Goal: Information Seeking & Learning: Learn about a topic

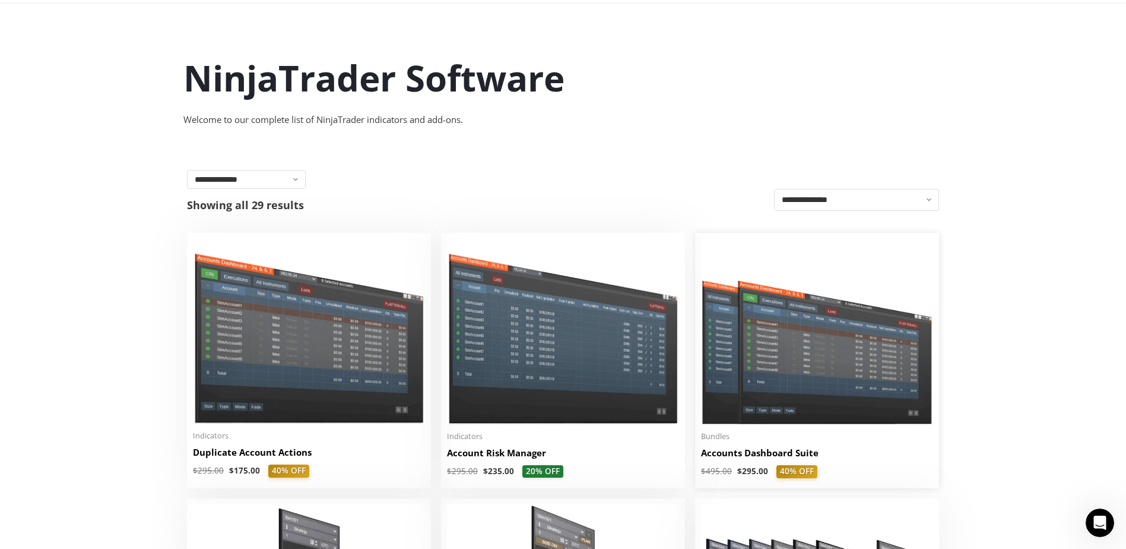
scroll to position [238, 0]
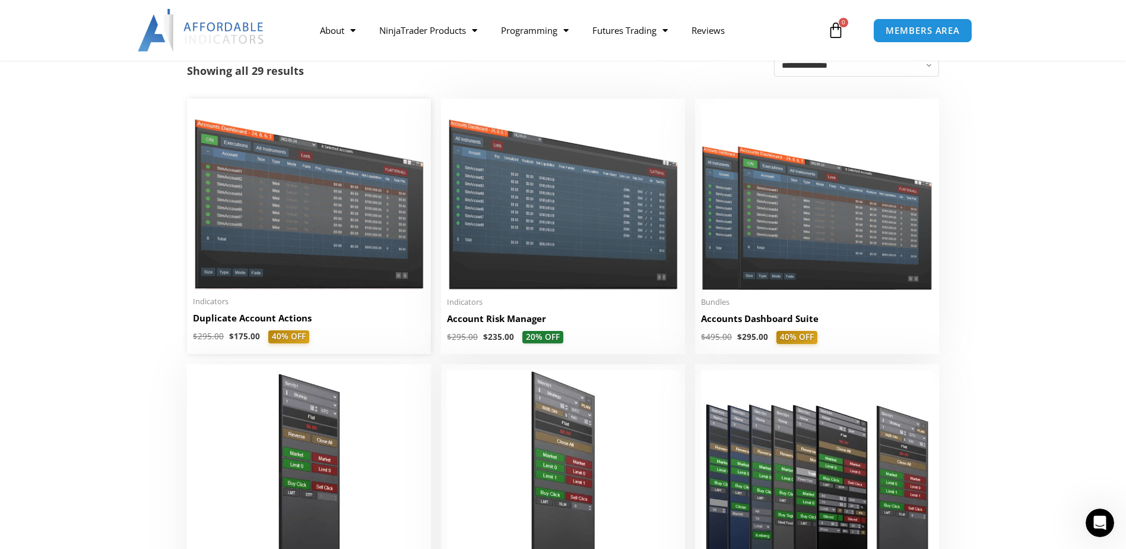
click at [348, 317] on h2 "Duplicate Account Actions" at bounding box center [309, 318] width 232 height 12
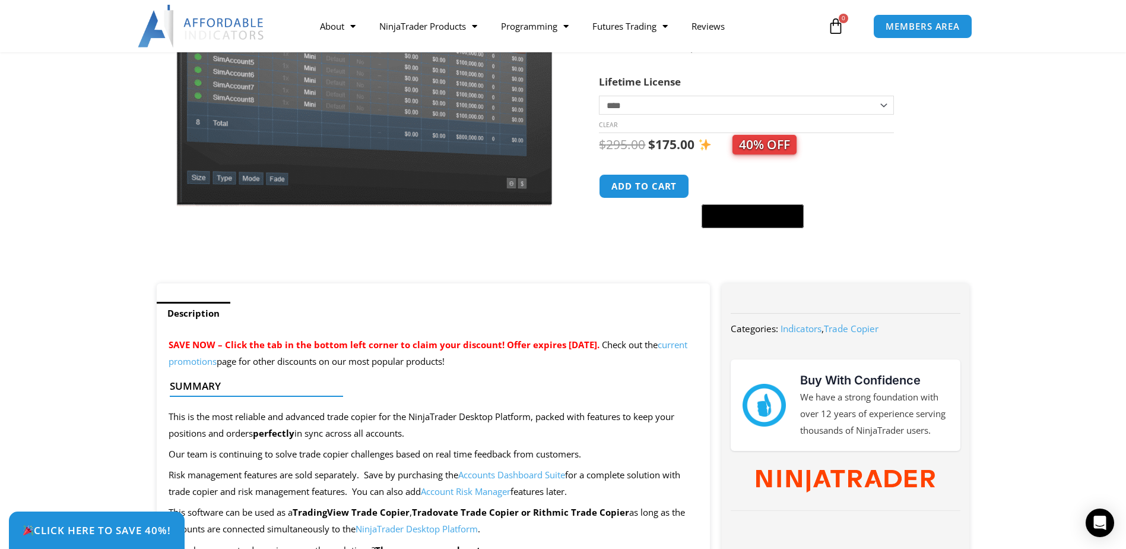
scroll to position [119, 0]
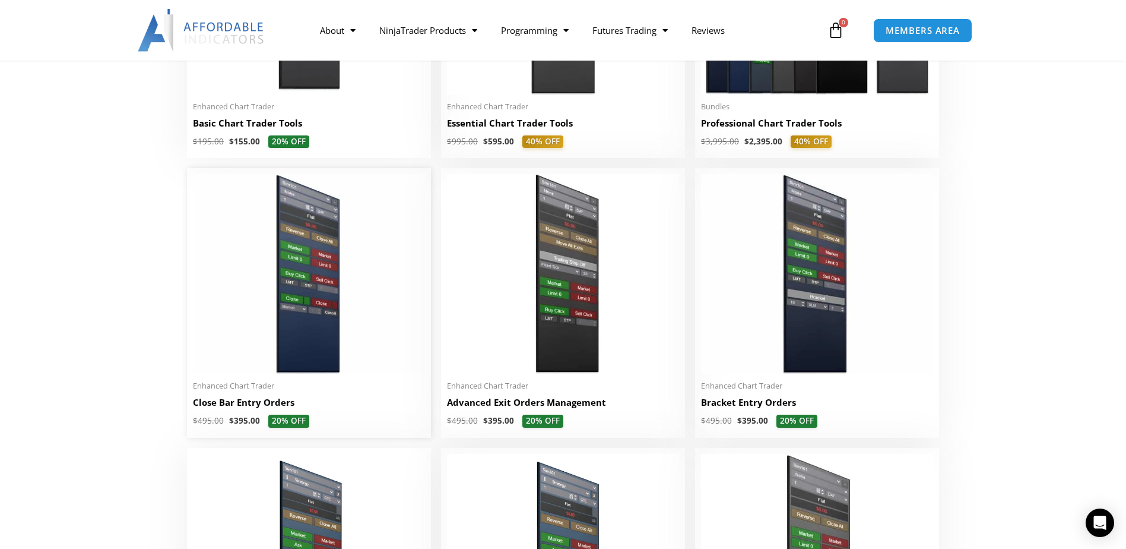
scroll to position [238, 0]
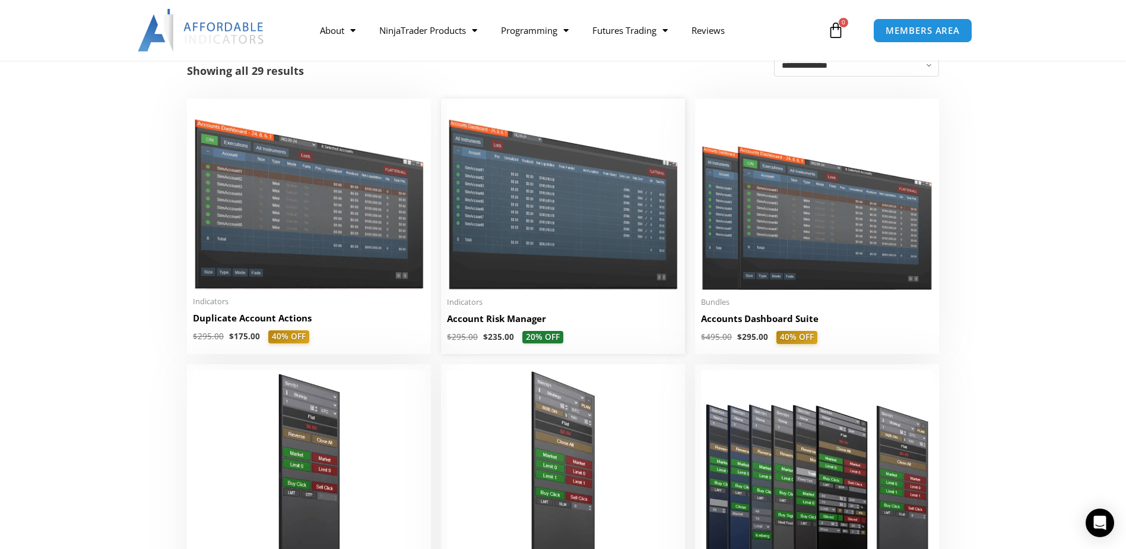
click at [580, 314] on div "Indicators Account Risk Manager $ 295.00 $ 235.00 20% OFF This product has mult…" at bounding box center [563, 320] width 232 height 46
click at [602, 267] on img at bounding box center [563, 197] width 232 height 185
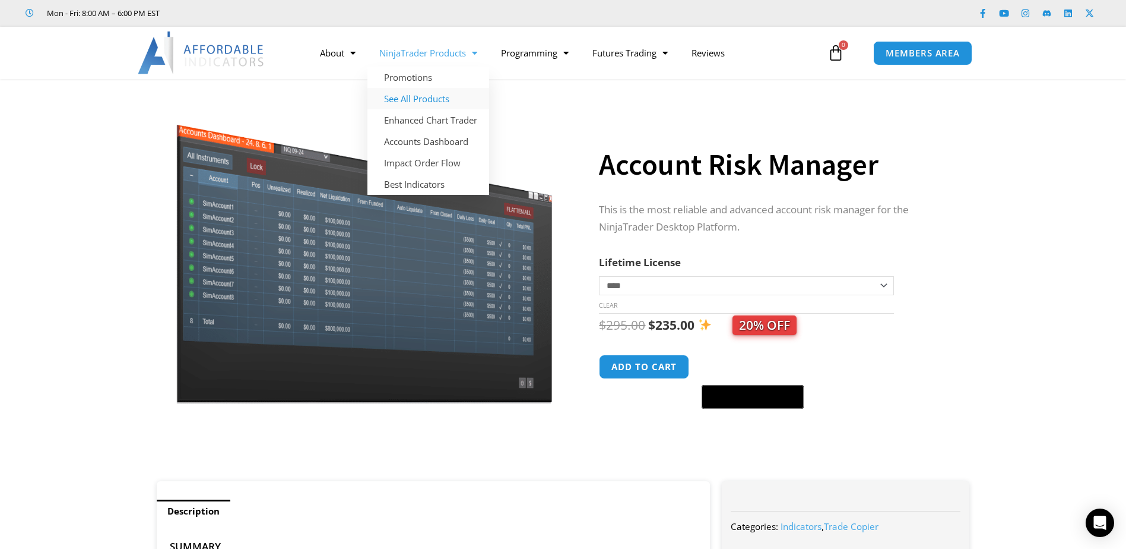
click at [422, 98] on link "See All Products" at bounding box center [429, 98] width 122 height 21
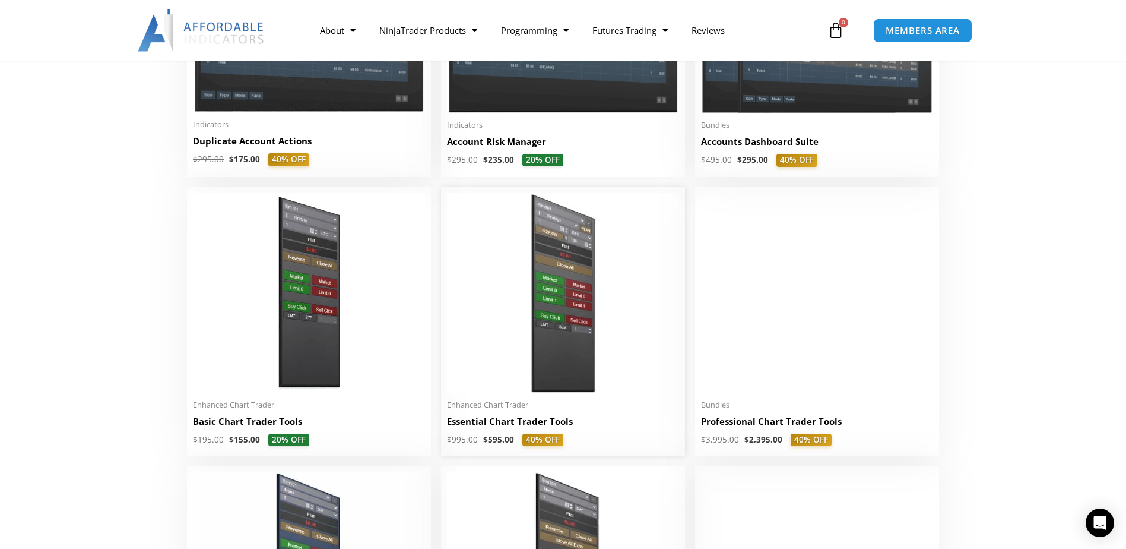
scroll to position [416, 0]
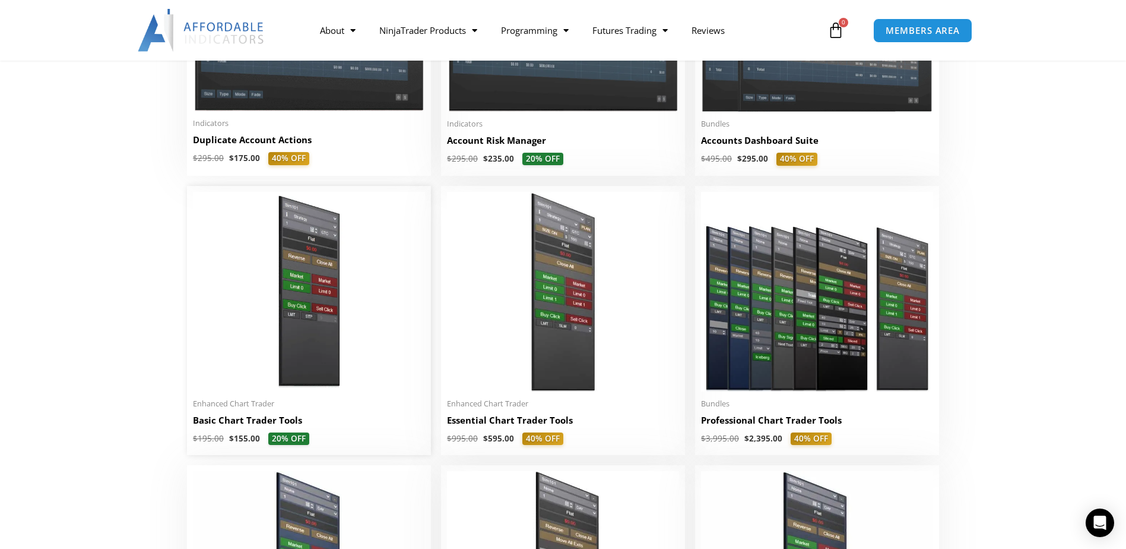
click at [319, 287] on img at bounding box center [309, 292] width 232 height 200
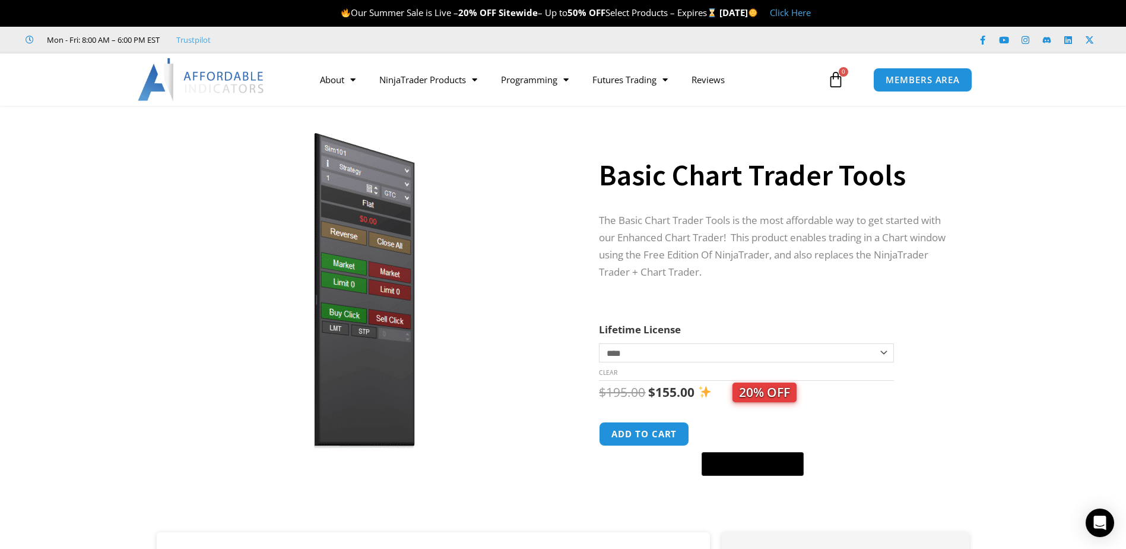
click at [722, 240] on p "The Basic Chart Trader Tools is the most affordable way to get started with our…" at bounding box center [772, 246] width 347 height 69
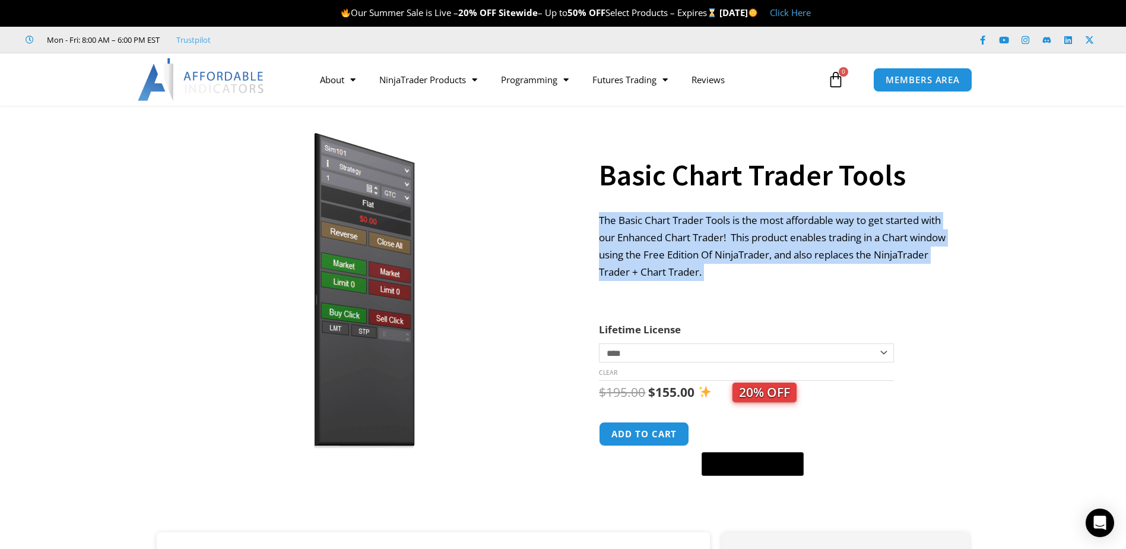
click at [722, 240] on p "The Basic Chart Trader Tools is the most affordable way to get started with our…" at bounding box center [772, 246] width 347 height 69
copy div "The Basic Chart Trader Tools is the most affordable way to get started with our…"
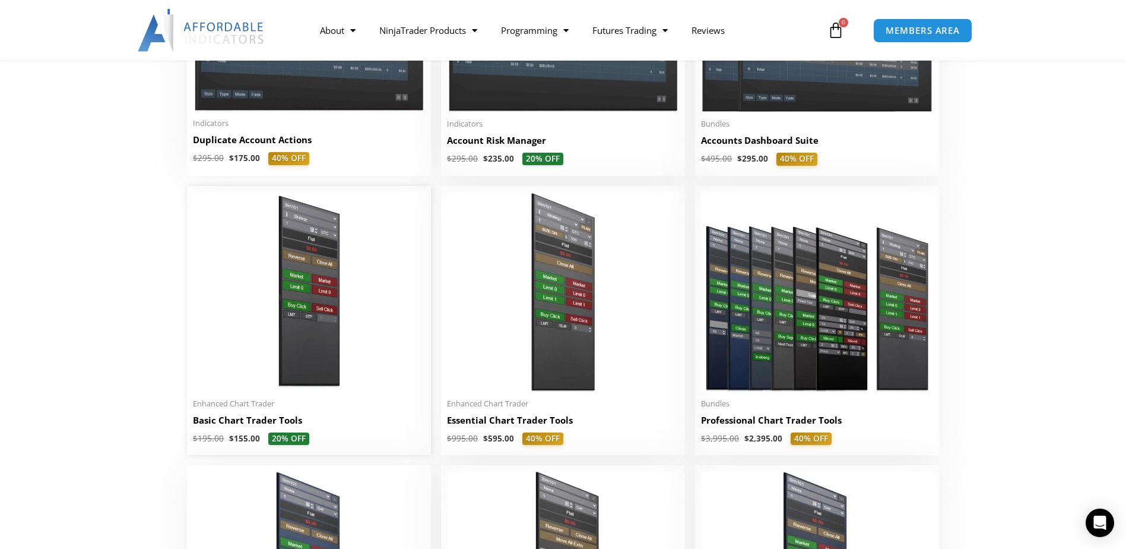
scroll to position [119, 0]
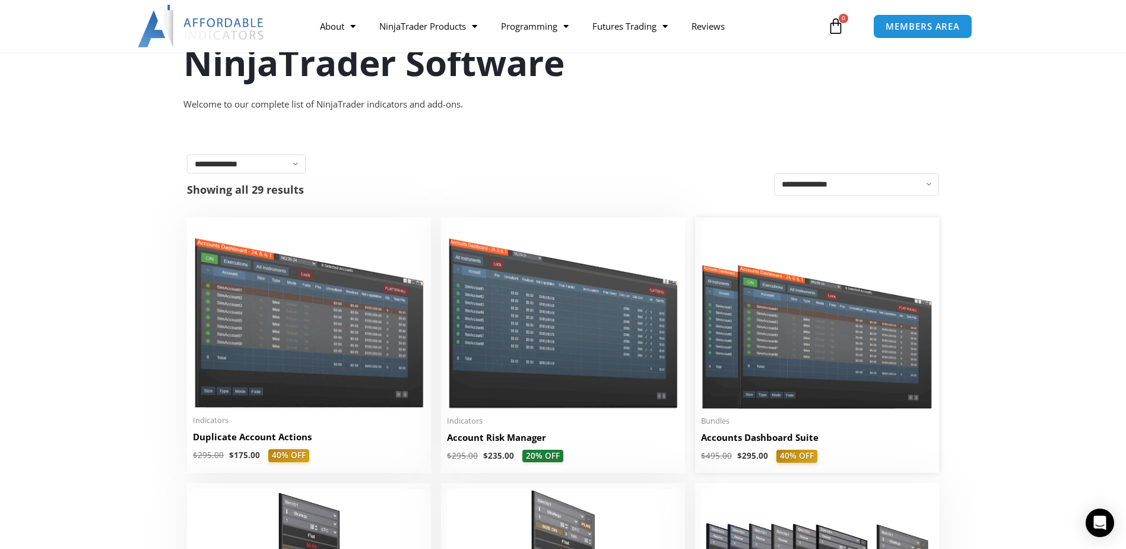
click at [808, 331] on img at bounding box center [817, 315] width 232 height 185
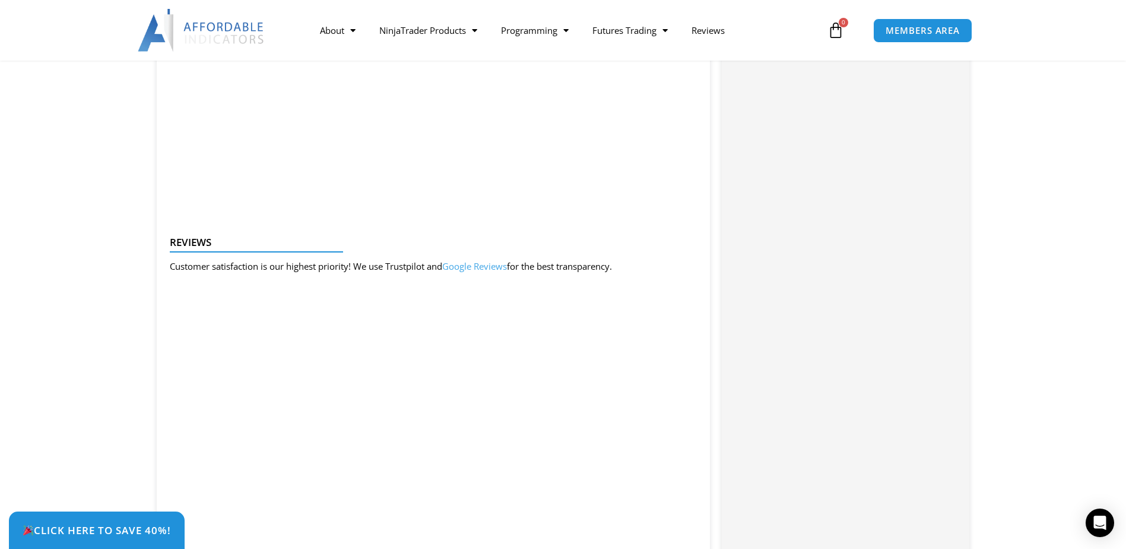
scroll to position [1544, 0]
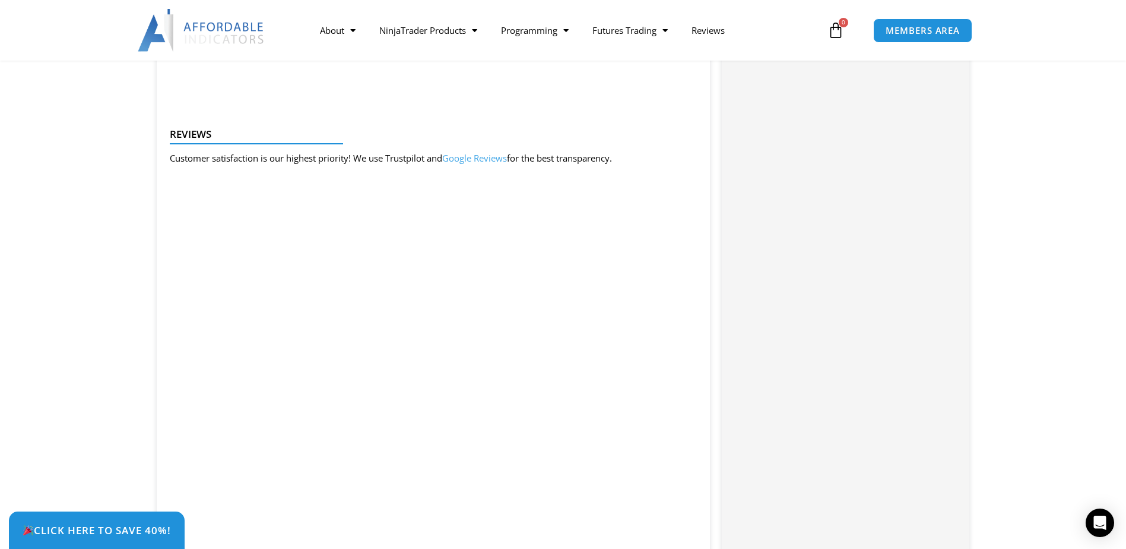
click at [100, 251] on section "Description SAVE NOW – Click the tab in the bottom left corner to claim your di…" at bounding box center [563, 35] width 1126 height 2143
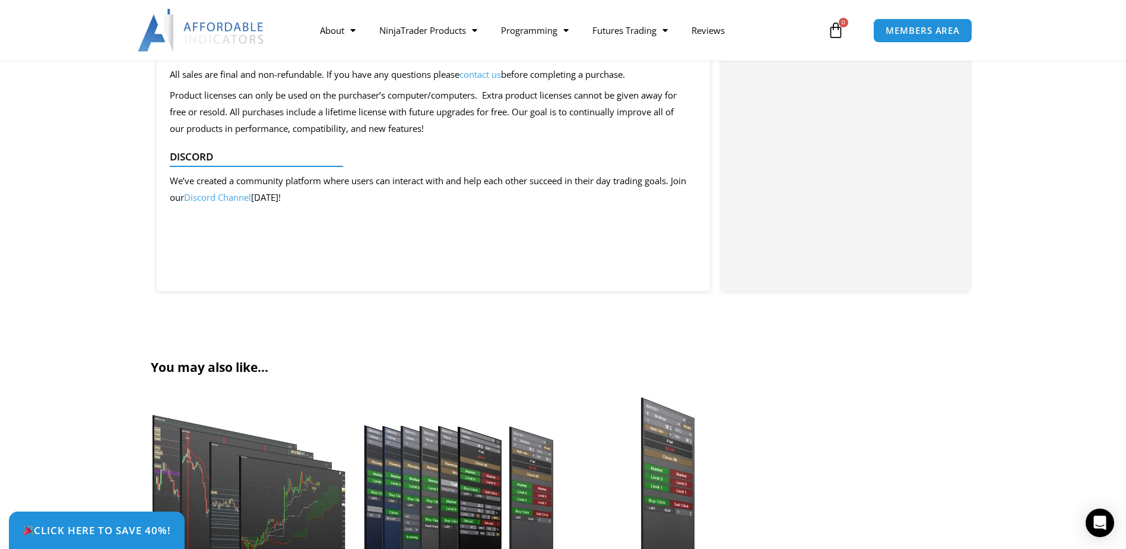
scroll to position [2494, 0]
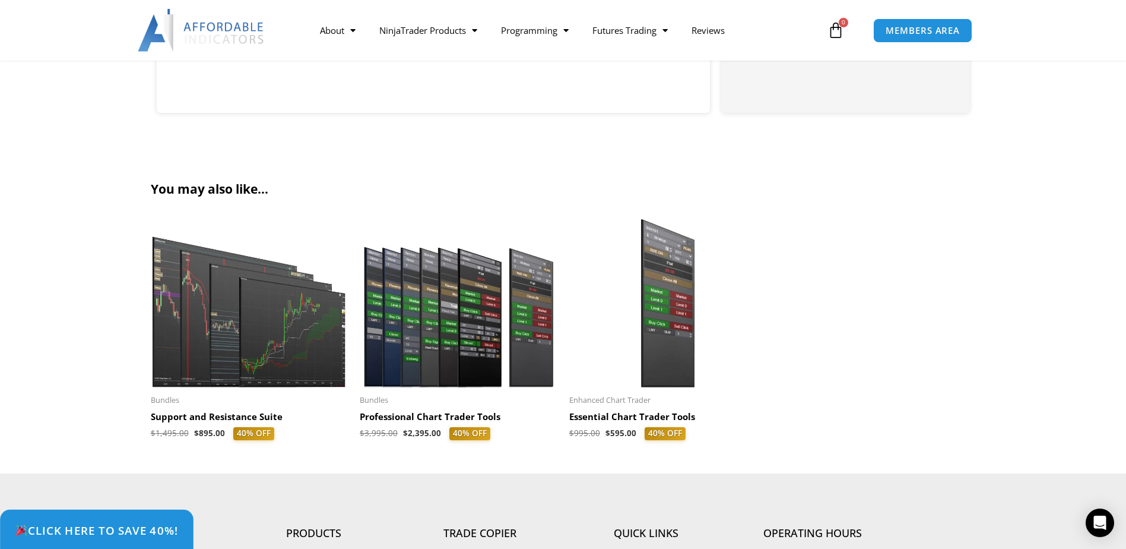
click at [116, 520] on link "Click Here to save 40%!" at bounding box center [97, 530] width 194 height 42
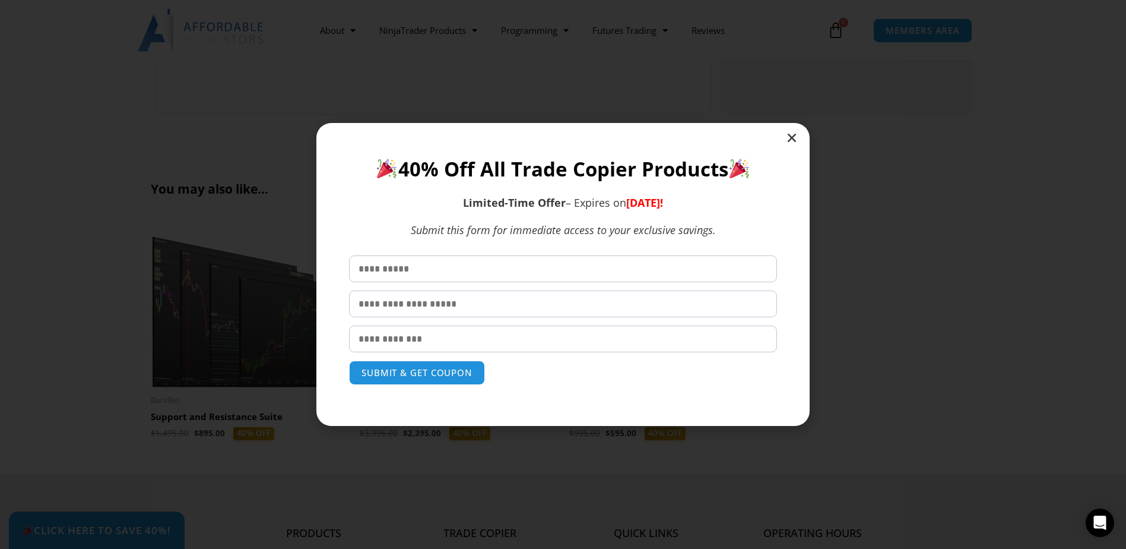
click at [790, 137] on icon "Close" at bounding box center [792, 138] width 12 height 12
